Goal: Information Seeking & Learning: Learn about a topic

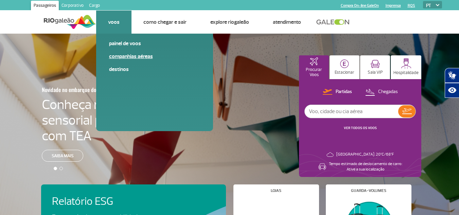
click at [133, 55] on link "Companhias Aéreas" at bounding box center [154, 56] width 91 height 7
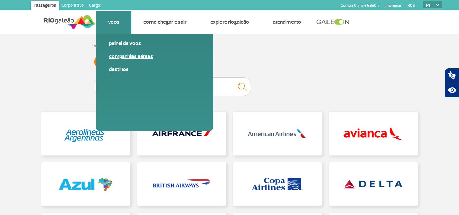
click at [133, 56] on link "Companhias Aéreas" at bounding box center [154, 56] width 91 height 7
click at [122, 45] on link "Painel de voos" at bounding box center [154, 43] width 91 height 7
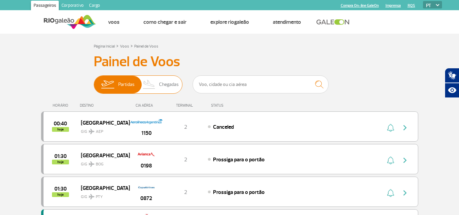
click at [162, 86] on span "Chegadas" at bounding box center [169, 85] width 20 height 18
click at [94, 81] on input "Partidas Chegadas" at bounding box center [94, 81] width 0 height 0
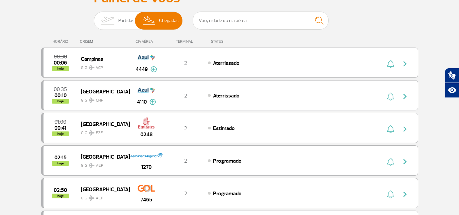
scroll to position [41, 0]
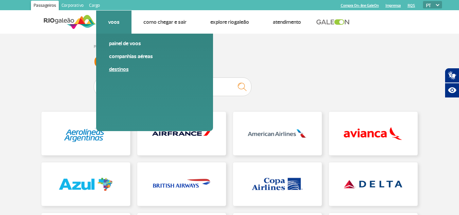
click at [127, 70] on link "Destinos" at bounding box center [154, 69] width 91 height 7
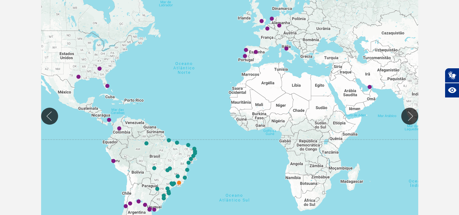
scroll to position [163, 0]
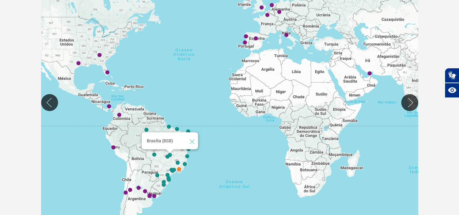
click at [170, 154] on img "Brasília (BSB)" at bounding box center [170, 155] width 4 height 4
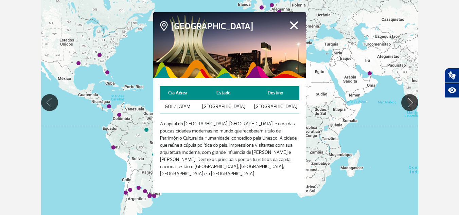
click at [292, 30] on button "Fechar" at bounding box center [293, 25] width 11 height 9
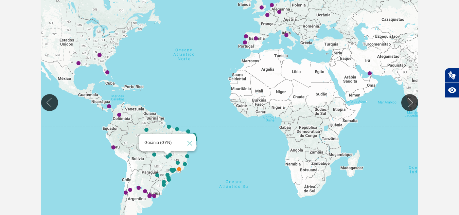
click at [167, 157] on img "Goiânia (GYN)" at bounding box center [167, 157] width 4 height 4
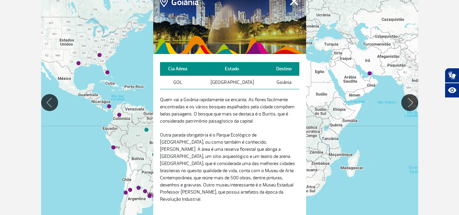
click at [293, 3] on button "Fechar" at bounding box center [293, 1] width 11 height 9
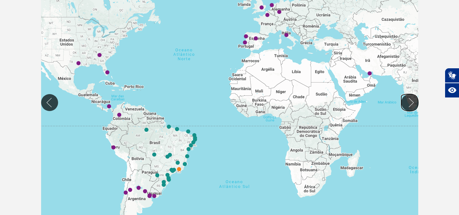
click at [412, 101] on button "Mover para direita" at bounding box center [409, 102] width 17 height 17
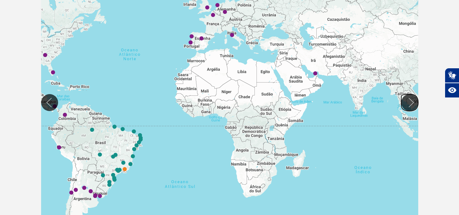
click at [412, 101] on button "Mover para direita" at bounding box center [409, 102] width 17 height 17
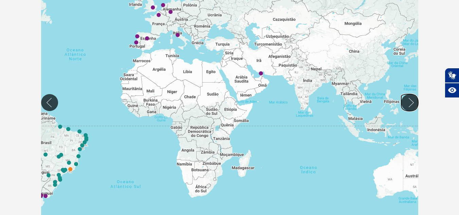
click at [412, 101] on button "Mover para direita" at bounding box center [409, 102] width 17 height 17
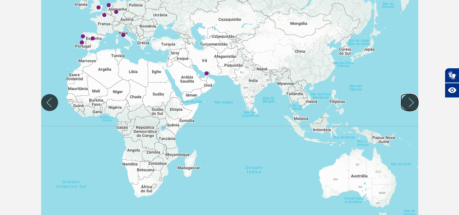
click at [412, 101] on button "Mover para direita" at bounding box center [409, 102] width 17 height 17
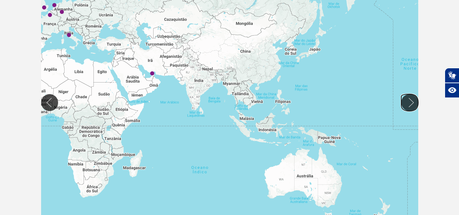
click at [412, 101] on button "Mover para direita" at bounding box center [409, 102] width 17 height 17
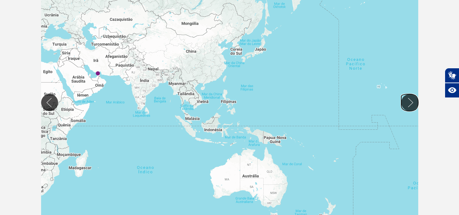
scroll to position [149, 0]
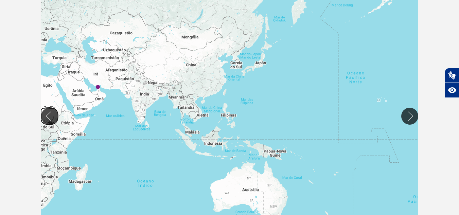
click at [46, 115] on button "Mover para esquerda" at bounding box center [49, 116] width 17 height 17
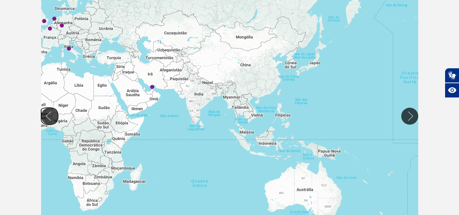
click at [46, 115] on button "Mover para esquerda" at bounding box center [49, 116] width 17 height 17
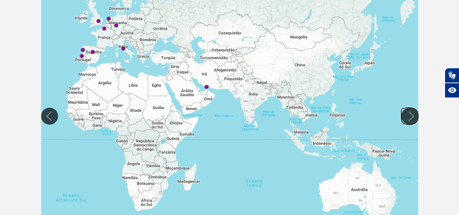
click at [410, 117] on button "Mover para direita" at bounding box center [409, 116] width 17 height 17
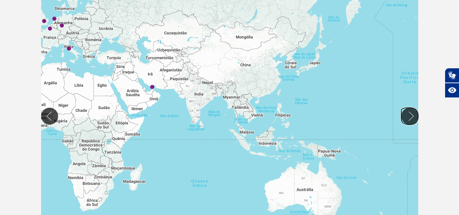
click at [410, 117] on button "Mover para direita" at bounding box center [409, 116] width 17 height 17
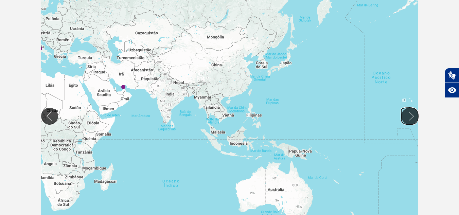
click at [410, 117] on button "Mover para direita" at bounding box center [409, 116] width 17 height 17
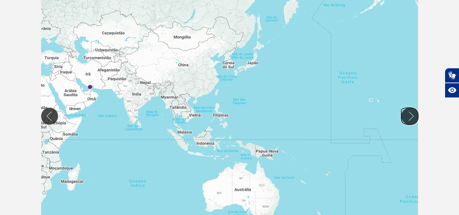
click at [410, 117] on button "Mover para direita" at bounding box center [409, 116] width 17 height 17
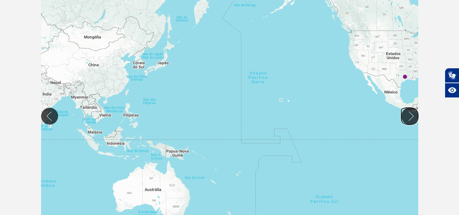
click at [410, 117] on button "Mover para direita" at bounding box center [409, 116] width 17 height 17
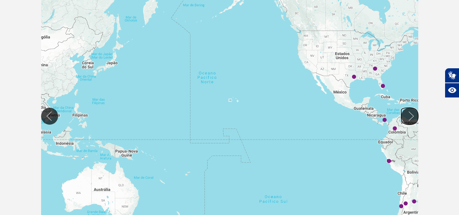
click at [410, 117] on button "Mover para direita" at bounding box center [409, 116] width 17 height 17
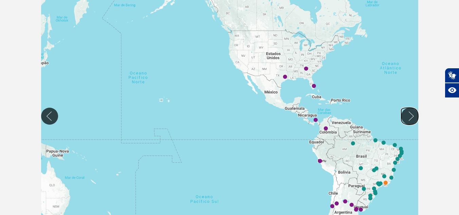
click at [410, 117] on button "Mover para direita" at bounding box center [409, 116] width 17 height 17
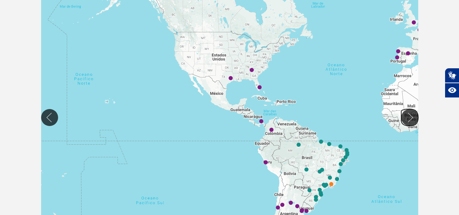
scroll to position [145, 0]
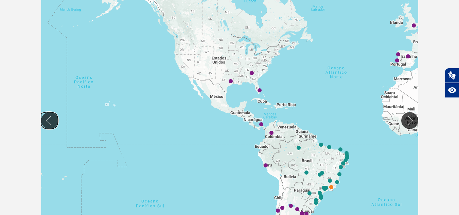
click at [45, 121] on button "Mover para esquerda" at bounding box center [49, 120] width 17 height 17
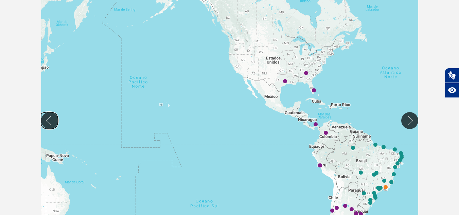
click at [45, 121] on button "Mover para esquerda" at bounding box center [49, 120] width 17 height 17
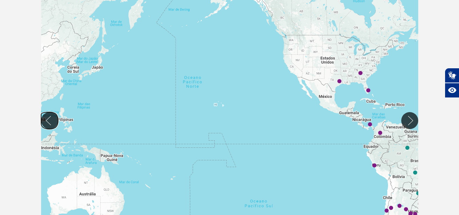
click at [45, 121] on button "Mover para esquerda" at bounding box center [49, 120] width 17 height 17
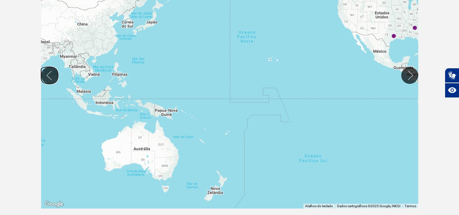
scroll to position [195, 0]
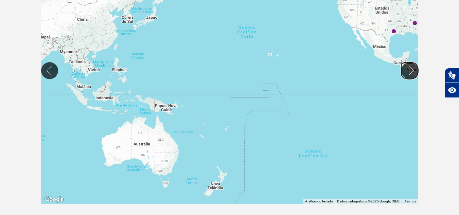
click at [410, 68] on button "Mover para direita" at bounding box center [409, 70] width 17 height 17
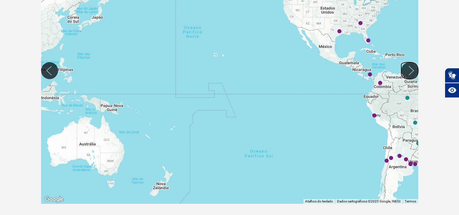
click at [410, 68] on button "Mover para direita" at bounding box center [409, 70] width 17 height 17
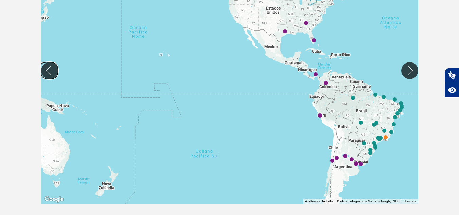
click at [48, 71] on button "Mover para esquerda" at bounding box center [49, 70] width 17 height 17
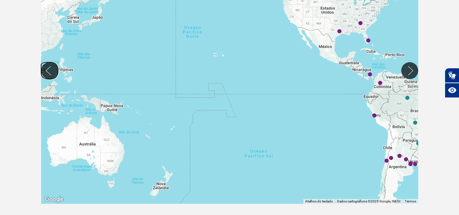
click at [48, 71] on button "Mover para esquerda" at bounding box center [49, 70] width 17 height 17
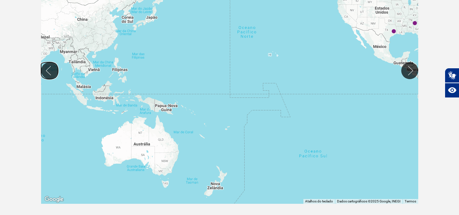
click at [48, 71] on button "Mover para esquerda" at bounding box center [49, 70] width 17 height 17
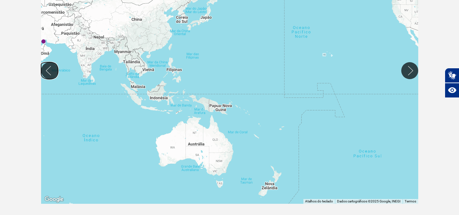
click at [48, 71] on button "Mover para esquerda" at bounding box center [49, 70] width 17 height 17
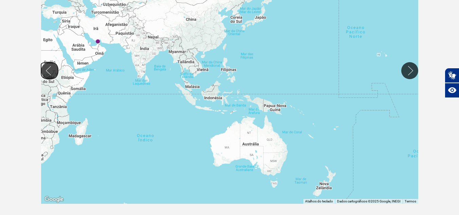
click at [48, 71] on button "Mover para esquerda" at bounding box center [49, 70] width 17 height 17
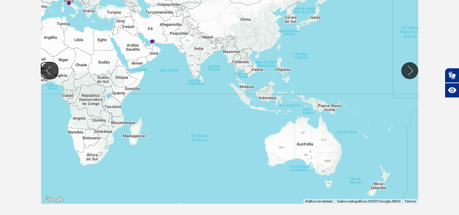
click at [48, 71] on button "Mover para esquerda" at bounding box center [49, 70] width 17 height 17
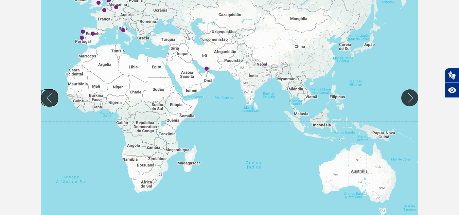
scroll to position [154, 0]
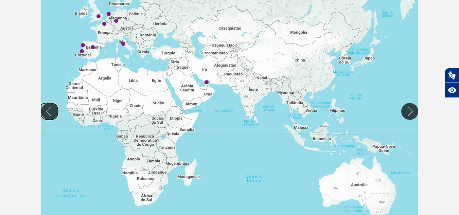
click at [47, 111] on button "Mover para esquerda" at bounding box center [49, 111] width 17 height 17
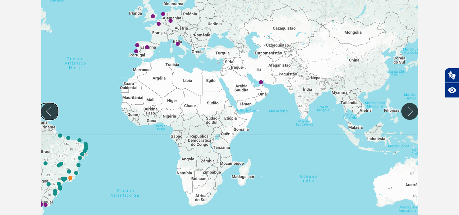
click at [47, 111] on button "Mover para esquerda" at bounding box center [49, 111] width 17 height 17
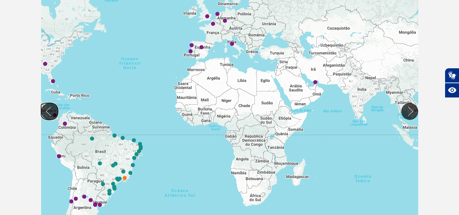
click at [47, 111] on button "Mover para esquerda" at bounding box center [49, 111] width 17 height 17
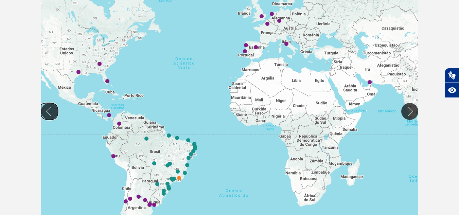
click at [47, 111] on button "Mover para esquerda" at bounding box center [49, 111] width 17 height 17
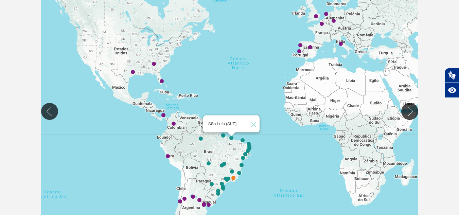
click at [231, 138] on img "São Luís (SLZ)" at bounding box center [231, 138] width 4 height 4
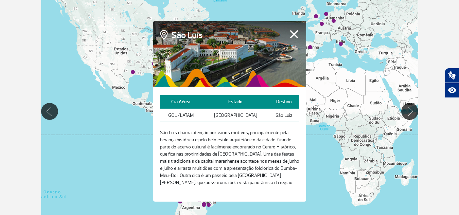
click at [294, 32] on button "Fechar" at bounding box center [293, 34] width 11 height 9
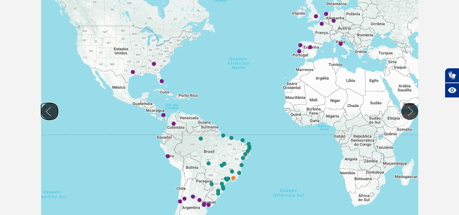
click at [48, 111] on button "Mover para esquerda" at bounding box center [49, 111] width 17 height 17
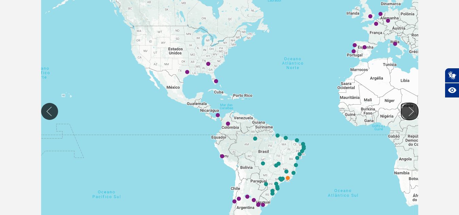
click at [411, 111] on button "Mover para direita" at bounding box center [409, 111] width 17 height 17
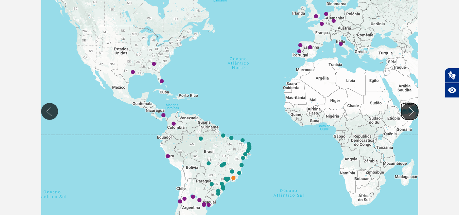
click at [411, 111] on button "Mover para direita" at bounding box center [409, 111] width 17 height 17
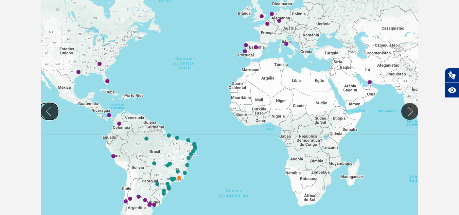
click at [47, 112] on button "Mover para esquerda" at bounding box center [49, 111] width 17 height 17
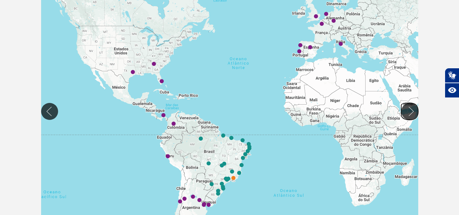
click at [413, 111] on button "Mover para direita" at bounding box center [409, 111] width 17 height 17
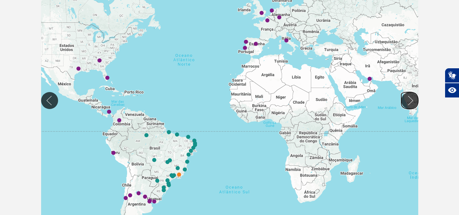
scroll to position [168, 0]
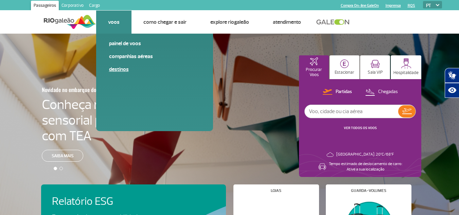
click at [123, 69] on link "Destinos" at bounding box center [154, 69] width 91 height 7
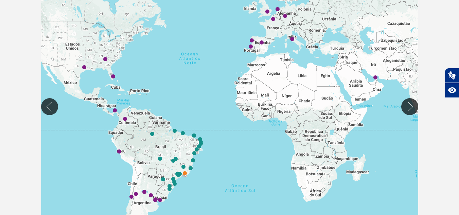
scroll to position [163, 0]
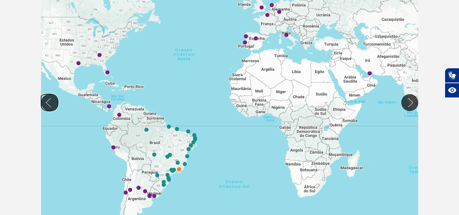
click at [48, 104] on button "Mover para esquerda" at bounding box center [49, 102] width 17 height 17
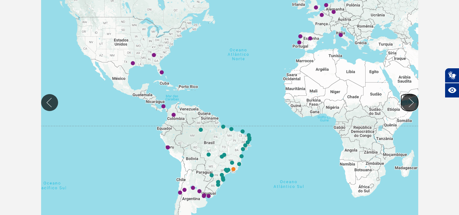
click at [412, 101] on button "Mover para direita" at bounding box center [409, 102] width 17 height 17
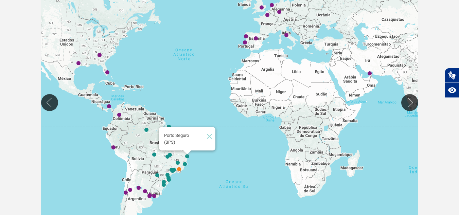
click at [187, 156] on img "Porto Seguro (BPS)" at bounding box center [187, 156] width 4 height 4
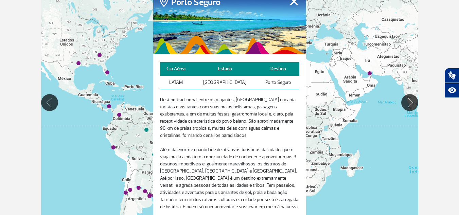
click at [293, 2] on button "Fechar" at bounding box center [293, 1] width 11 height 9
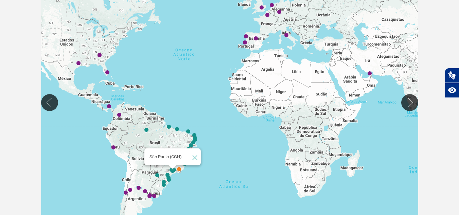
click at [173, 170] on img "São Paulo (CGH)" at bounding box center [172, 171] width 4 height 4
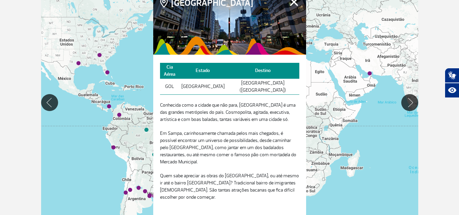
click at [293, 6] on button "Fechar" at bounding box center [293, 1] width 11 height 9
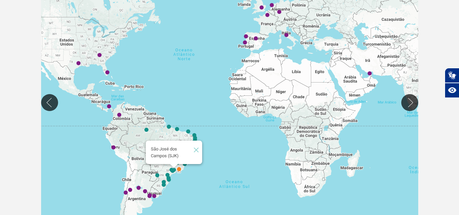
click at [175, 169] on img "São José dos Campos (SJK)" at bounding box center [174, 170] width 4 height 4
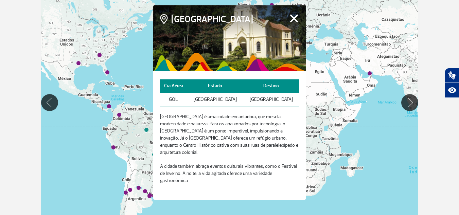
click at [293, 21] on button "Fechar" at bounding box center [293, 18] width 11 height 9
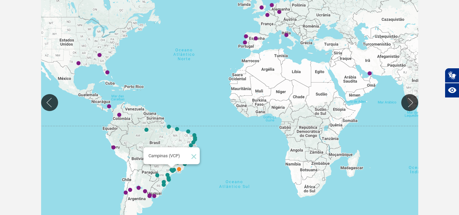
click at [170, 168] on img "Campinas (VCP)" at bounding box center [171, 170] width 4 height 4
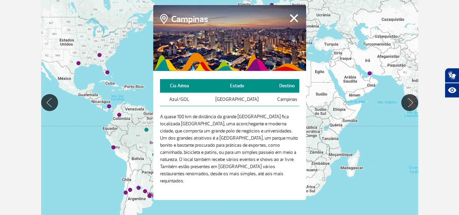
click at [293, 22] on button "Fechar" at bounding box center [293, 18] width 11 height 9
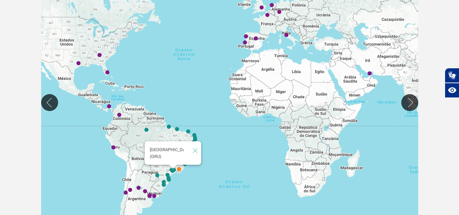
click at [174, 169] on img "São Paulo (GRU)" at bounding box center [173, 171] width 4 height 4
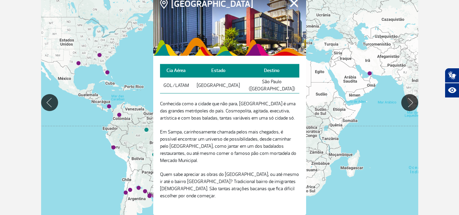
click at [293, 5] on button "Fechar" at bounding box center [293, 3] width 11 height 9
